Goal: Information Seeking & Learning: Learn about a topic

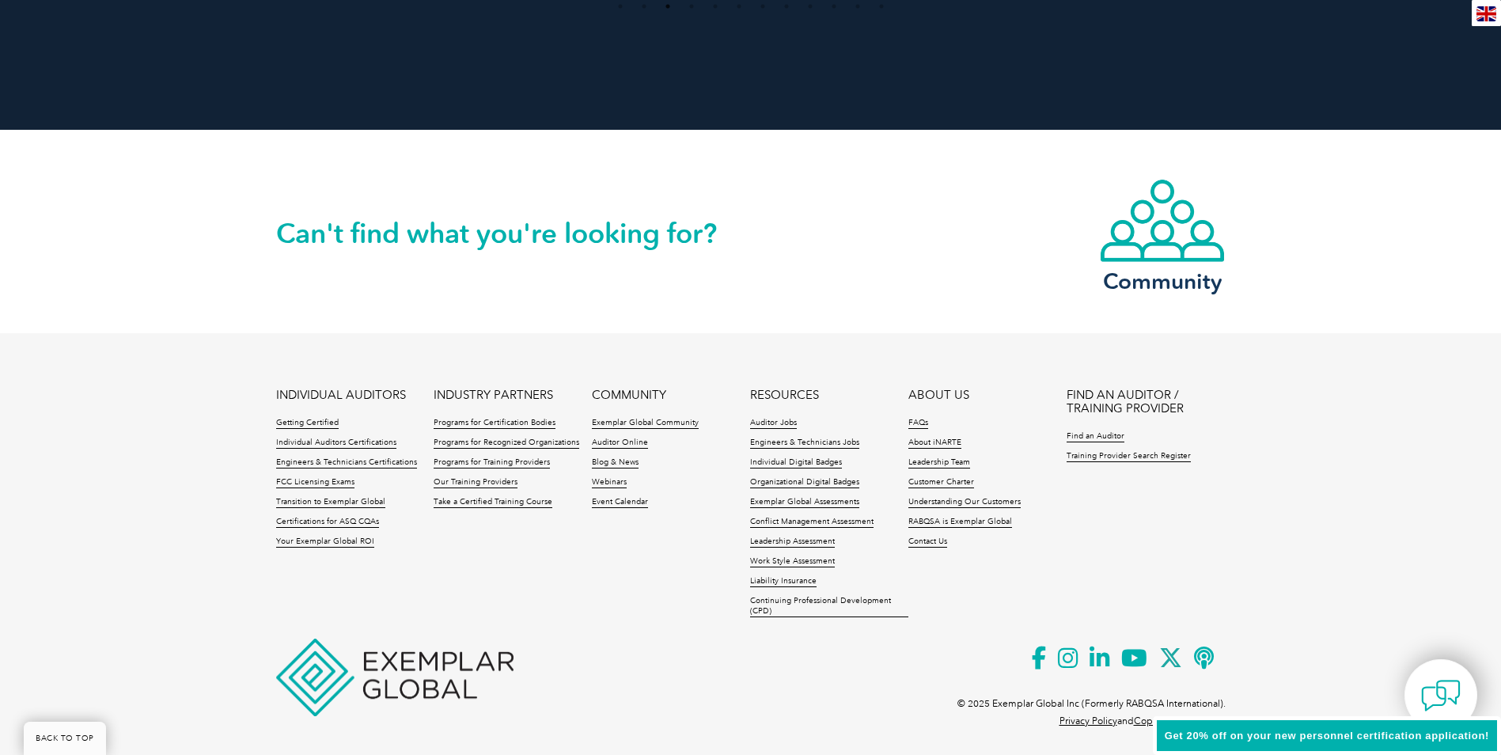
scroll to position [3580, 0]
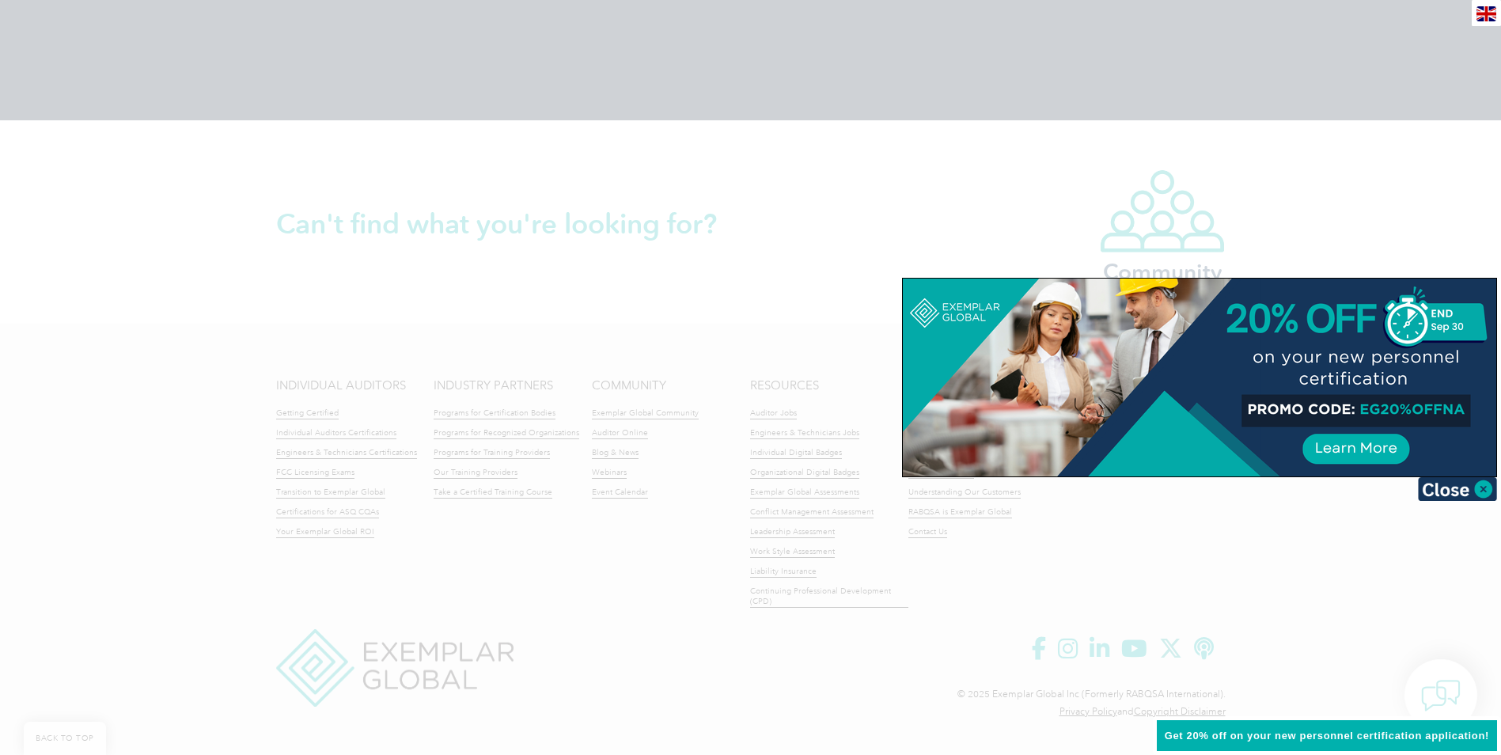
click at [151, 540] on div at bounding box center [750, 377] width 1501 height 755
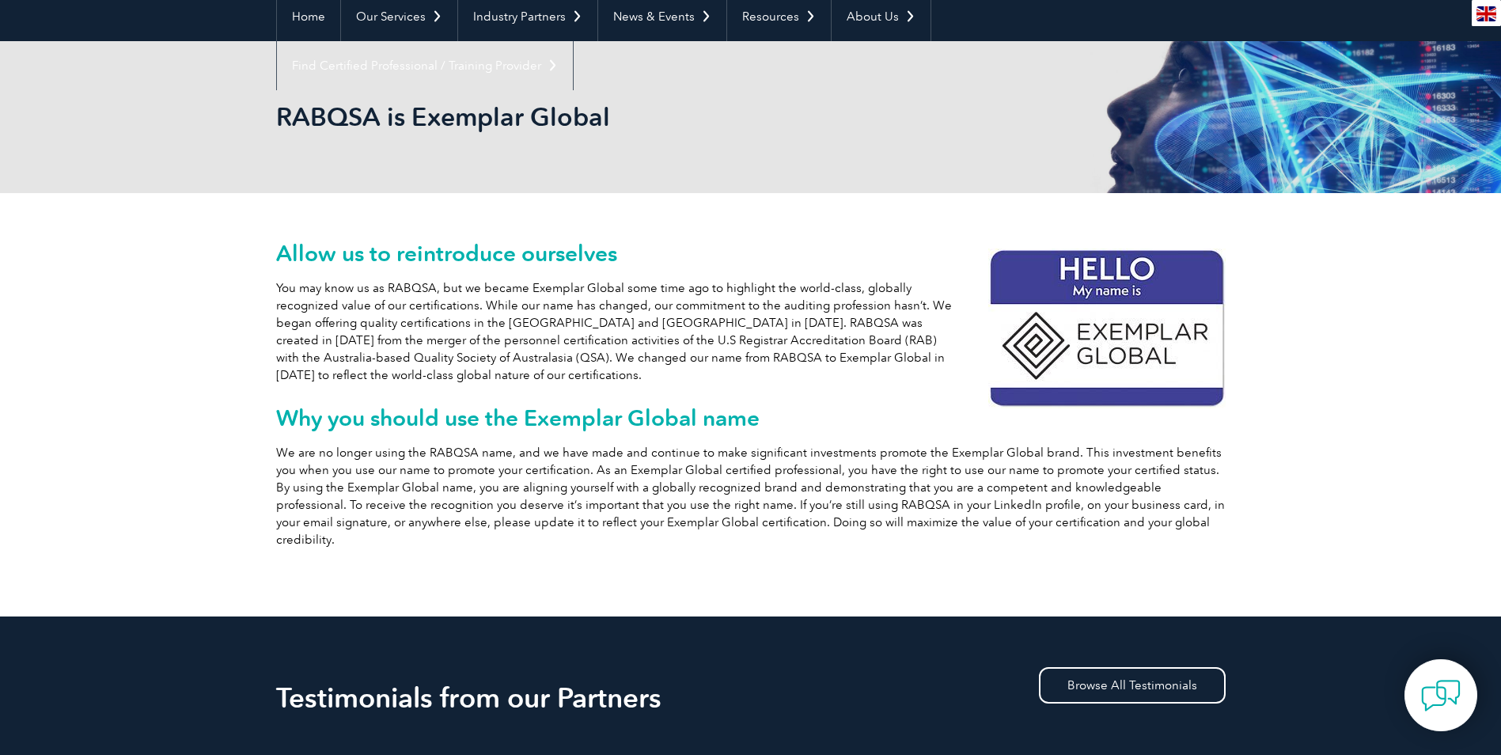
scroll to position [158, 0]
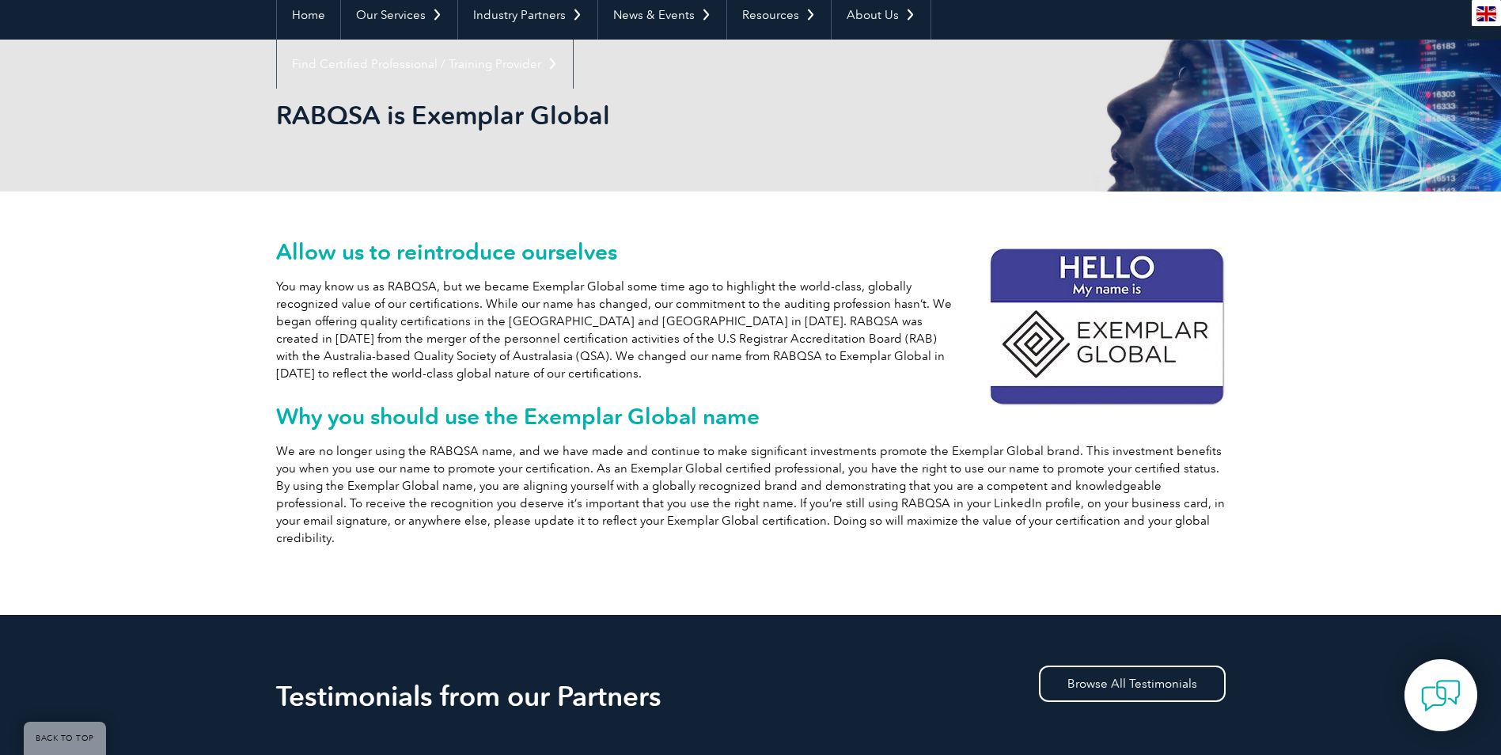
drag, startPoint x: 673, startPoint y: 450, endPoint x: 672, endPoint y: 412, distance: 38.0
click at [673, 450] on p "We are no longer using the RABQSA name, and we have made and continue to make s…" at bounding box center [750, 494] width 949 height 104
